Goal: Task Accomplishment & Management: Manage account settings

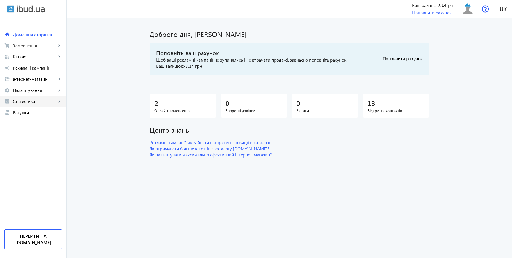
click at [31, 100] on span "Статистика" at bounding box center [35, 101] width 44 height 6
click at [30, 143] on span "Витрати" at bounding box center [40, 146] width 43 height 6
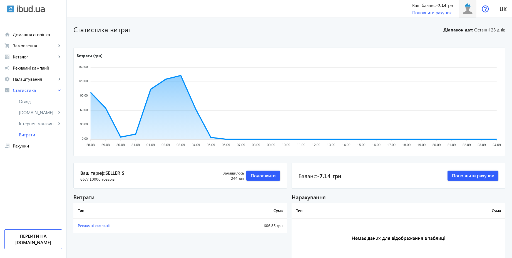
click at [469, 13] on img at bounding box center [467, 9] width 13 height 13
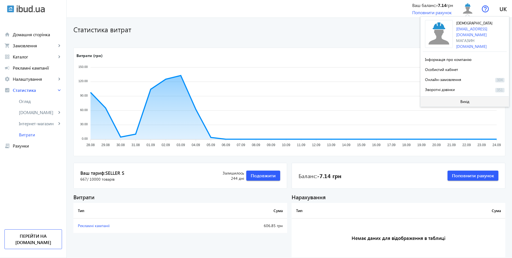
click at [462, 101] on span "Вихід" at bounding box center [464, 101] width 9 height 4
